Goal: Task Accomplishment & Management: Manage account settings

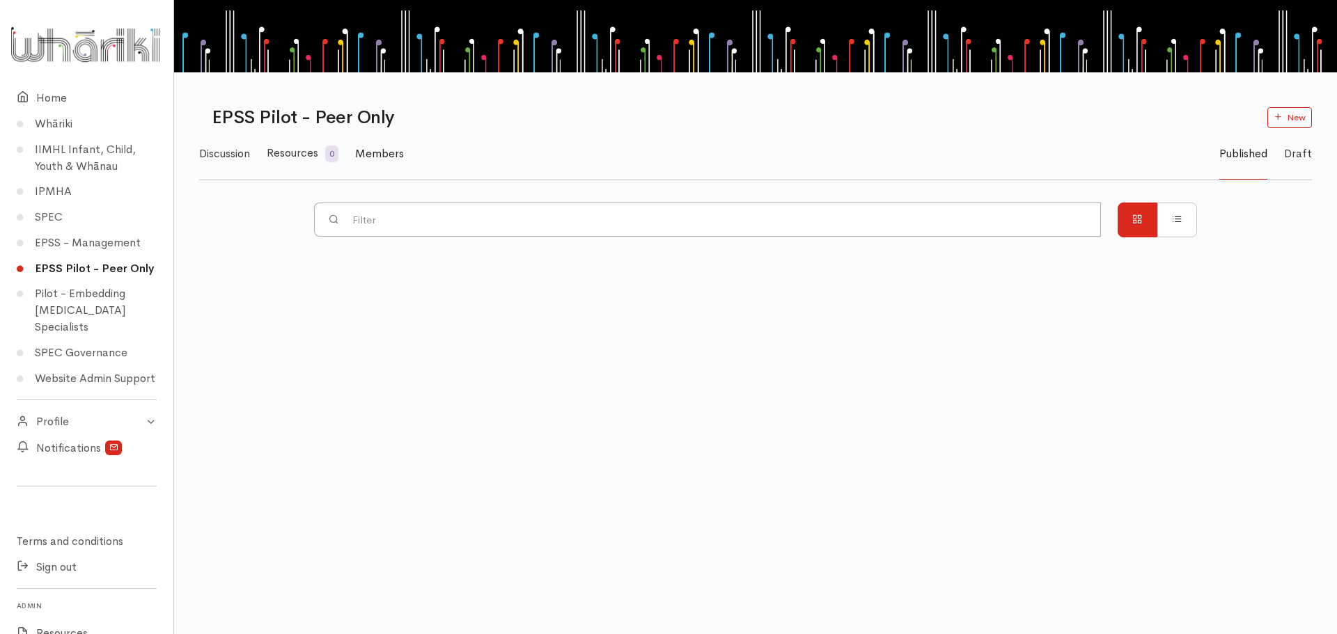
click at [383, 153] on span "Members" at bounding box center [379, 153] width 49 height 15
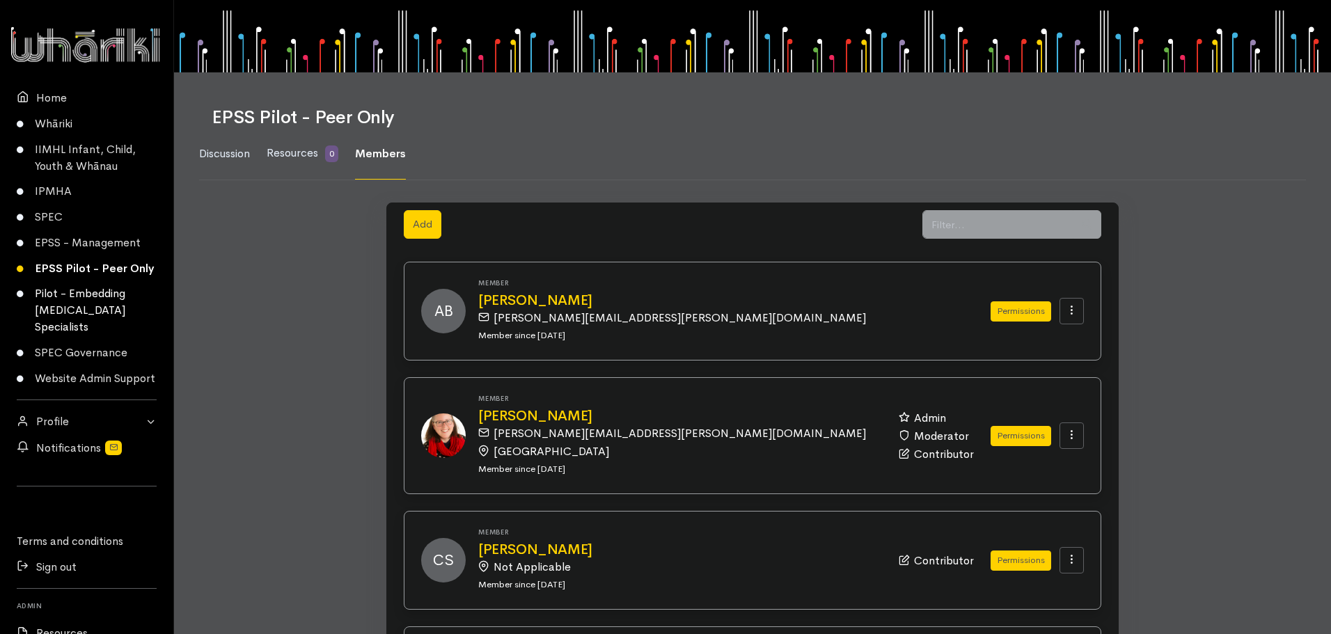
click at [47, 321] on link "Pilot - Embedding [MEDICAL_DATA] Specialists" at bounding box center [86, 310] width 173 height 59
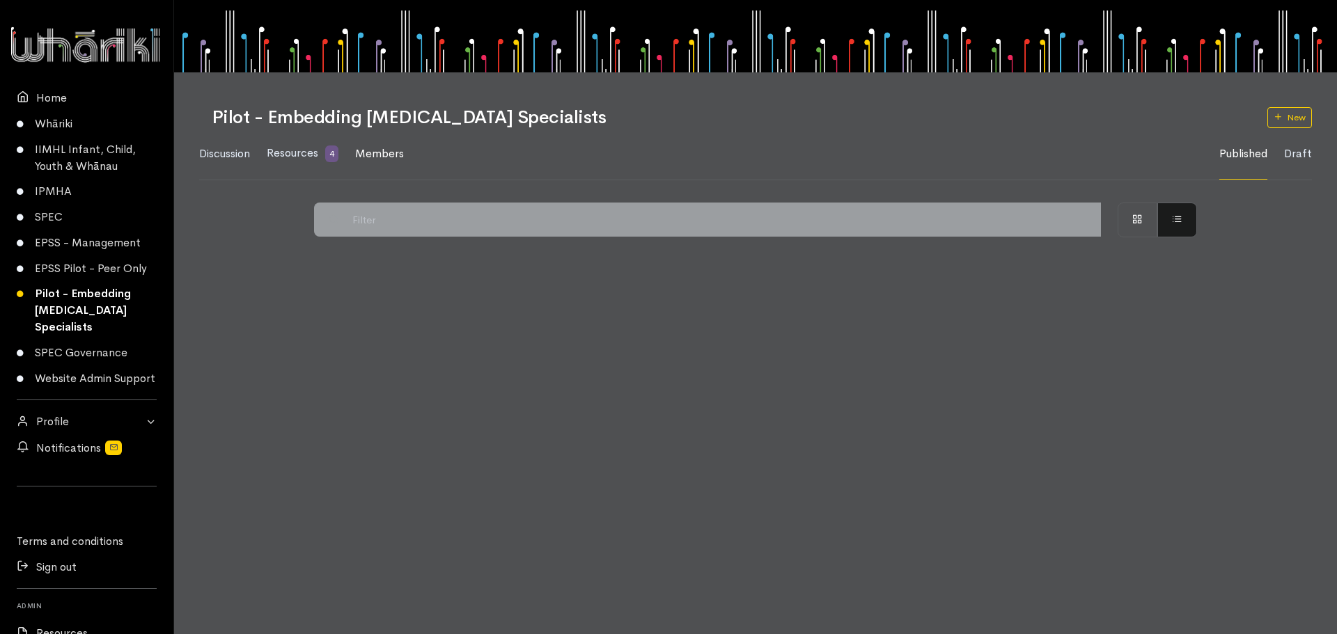
click at [402, 152] on span "Members" at bounding box center [379, 153] width 49 height 15
